Goal: Task Accomplishment & Management: Use online tool/utility

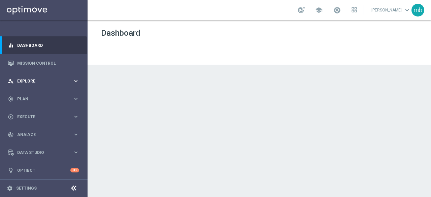
click at [74, 82] on icon "keyboard_arrow_right" at bounding box center [76, 81] width 6 height 6
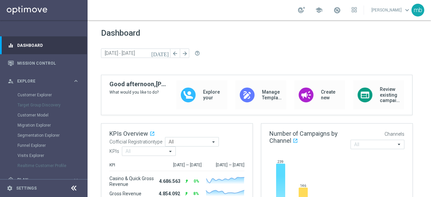
scroll to position [34, 0]
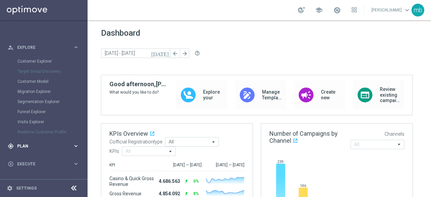
click at [73, 146] on icon "keyboard_arrow_right" at bounding box center [76, 146] width 6 height 6
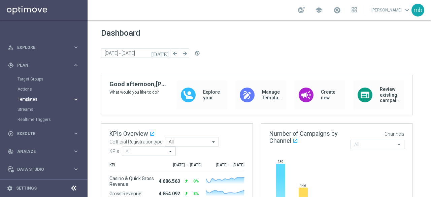
click at [27, 100] on span "Templates" at bounding box center [42, 99] width 48 height 4
click at [27, 109] on link "Optimail" at bounding box center [45, 109] width 49 height 5
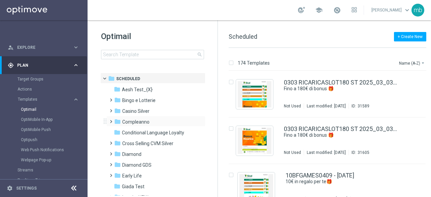
click at [110, 120] on span at bounding box center [109, 118] width 3 height 3
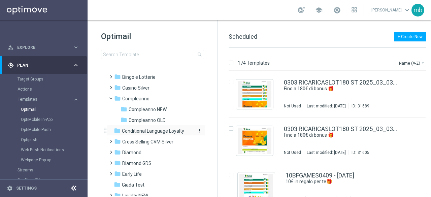
scroll to position [34, 0]
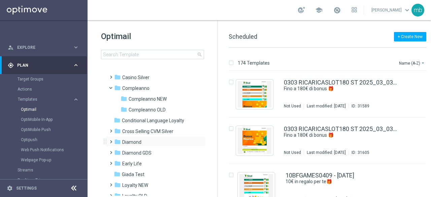
click at [110, 139] on span at bounding box center [109, 138] width 3 height 3
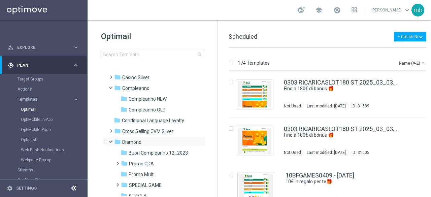
scroll to position [67, 0]
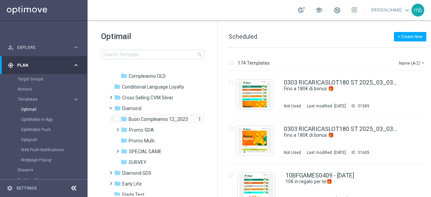
click at [140, 118] on span "Buon Compleanno 12_2023" at bounding box center [158, 119] width 59 height 6
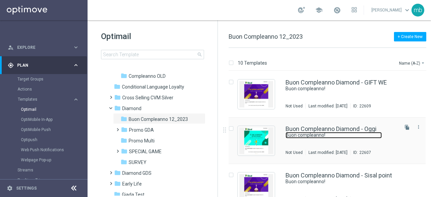
click at [325, 137] on link "Buon compleanno!" at bounding box center [334, 135] width 96 height 6
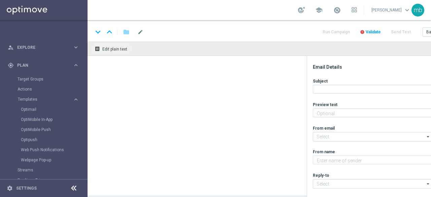
type textarea "Ti aspetta una sorpresa…"
type input "[EMAIL_ADDRESS][DOMAIN_NAME]"
type textarea "Sisal"
type input "[EMAIL_ADDRESS][DOMAIN_NAME]"
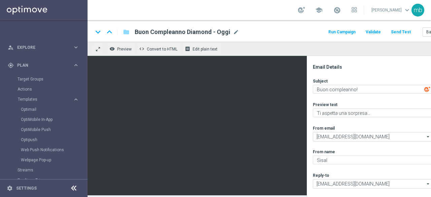
scroll to position [5, 0]
